Goal: Use online tool/utility: Utilize a website feature to perform a specific function

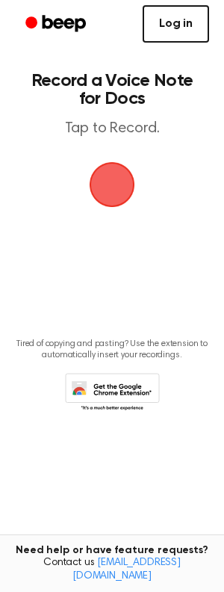
click at [167, 29] on link "Log in" at bounding box center [176, 23] width 66 height 37
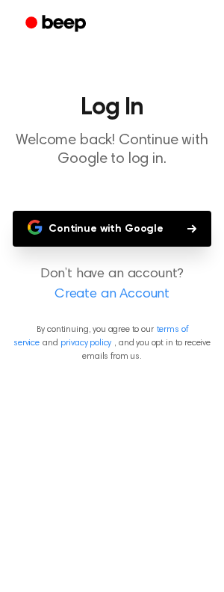
click at [155, 223] on button "Continue with Google" at bounding box center [112, 229] width 199 height 36
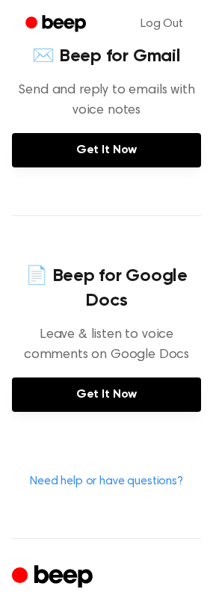
scroll to position [598, 0]
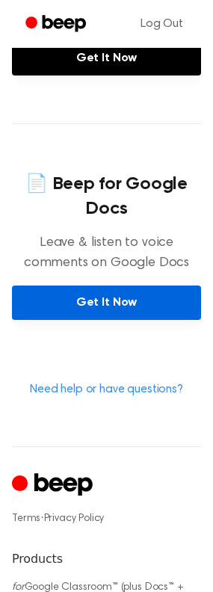
click at [117, 320] on link "Get It Now" at bounding box center [106, 302] width 189 height 34
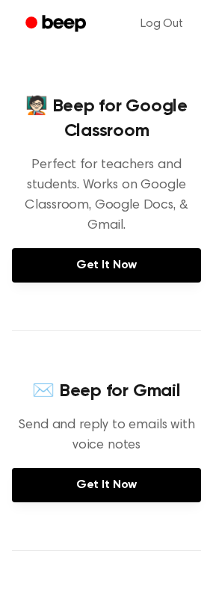
scroll to position [0, 0]
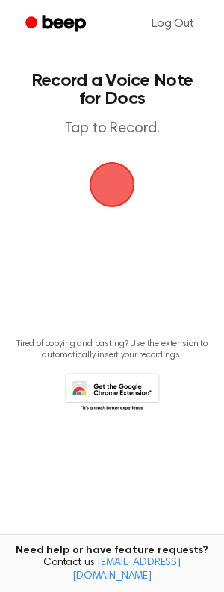
click at [119, 182] on span "button" at bounding box center [111, 184] width 78 height 78
click at [107, 184] on span "button" at bounding box center [112, 185] width 84 height 84
click button "button" at bounding box center [112, 184] width 45 height 45
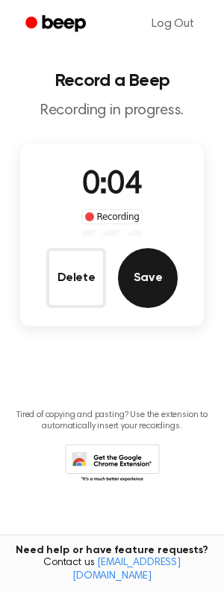
click at [167, 283] on button "Save" at bounding box center [148, 278] width 60 height 60
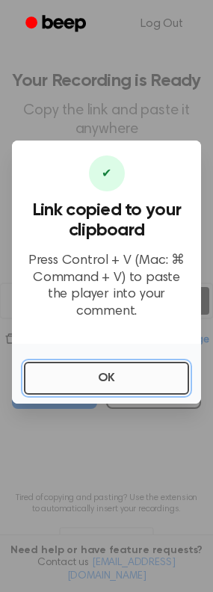
click at [107, 375] on button "OK" at bounding box center [106, 378] width 165 height 33
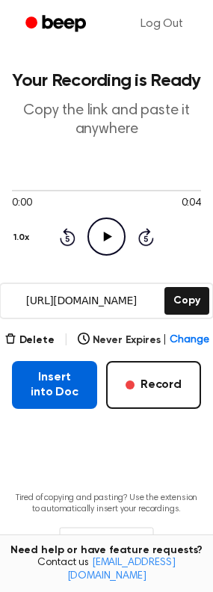
click at [53, 385] on button "Insert into Doc" at bounding box center [54, 385] width 85 height 48
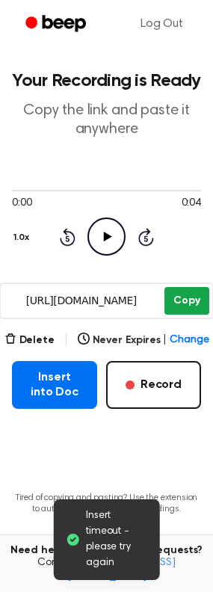
click at [190, 303] on button "Copy" at bounding box center [186, 301] width 44 height 28
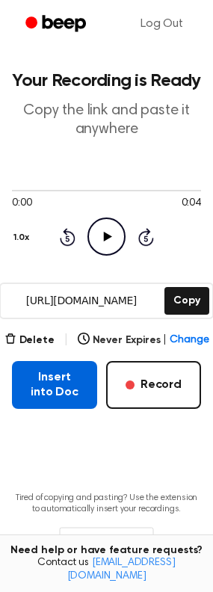
click at [53, 385] on button "Insert into Doc" at bounding box center [54, 385] width 85 height 48
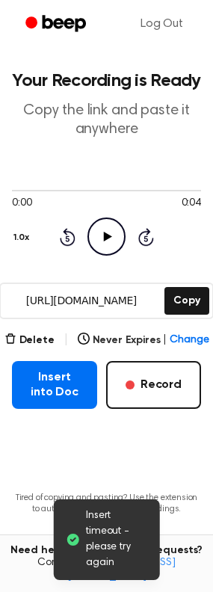
click at [115, 258] on div "0:00 0:04 Your browser does not support the [object Object] element. 1.0x Rewin…" at bounding box center [106, 220] width 189 height 114
click at [115, 235] on icon "Play Audio" at bounding box center [106, 236] width 38 height 38
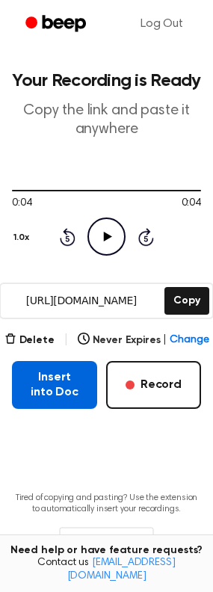
click at [72, 389] on button "Insert into Doc" at bounding box center [54, 385] width 85 height 48
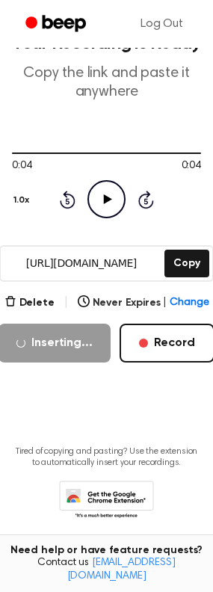
scroll to position [57, 0]
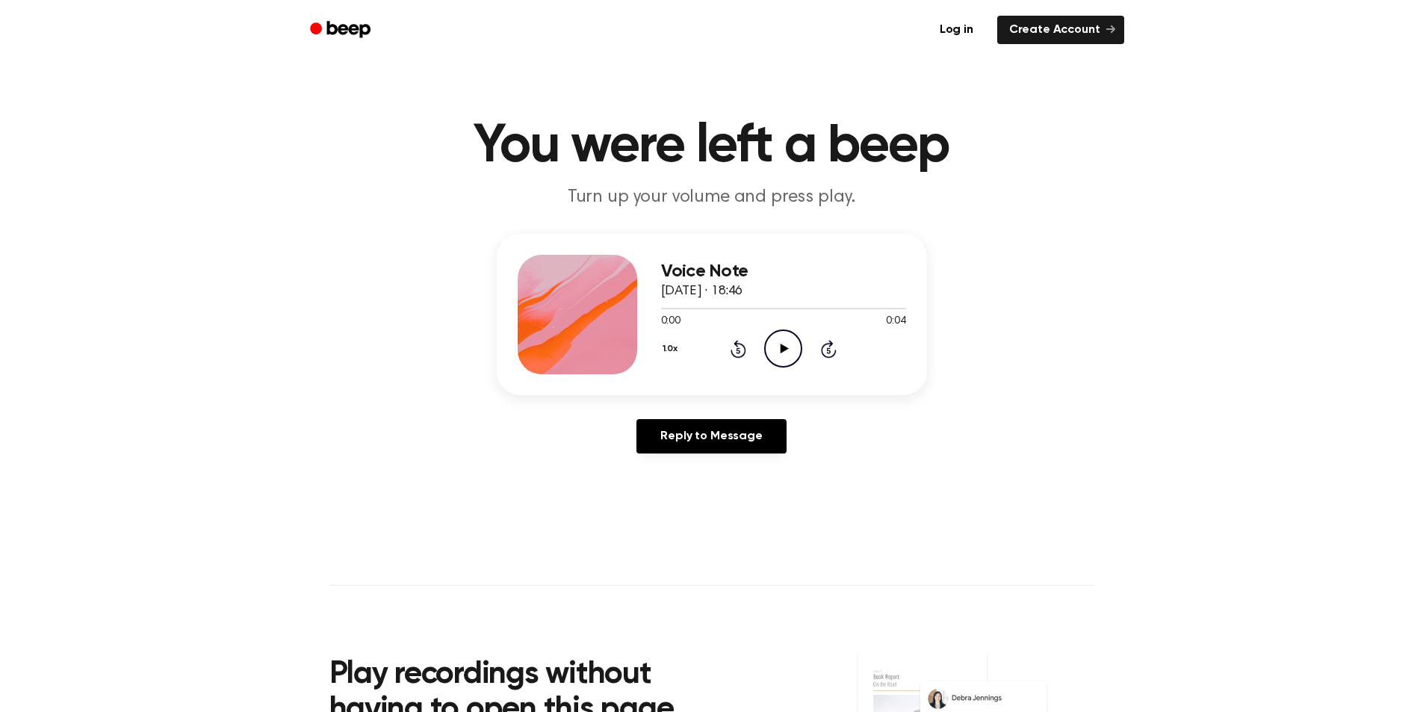
click at [782, 347] on icon at bounding box center [785, 349] width 8 height 10
